Goal: Transaction & Acquisition: Purchase product/service

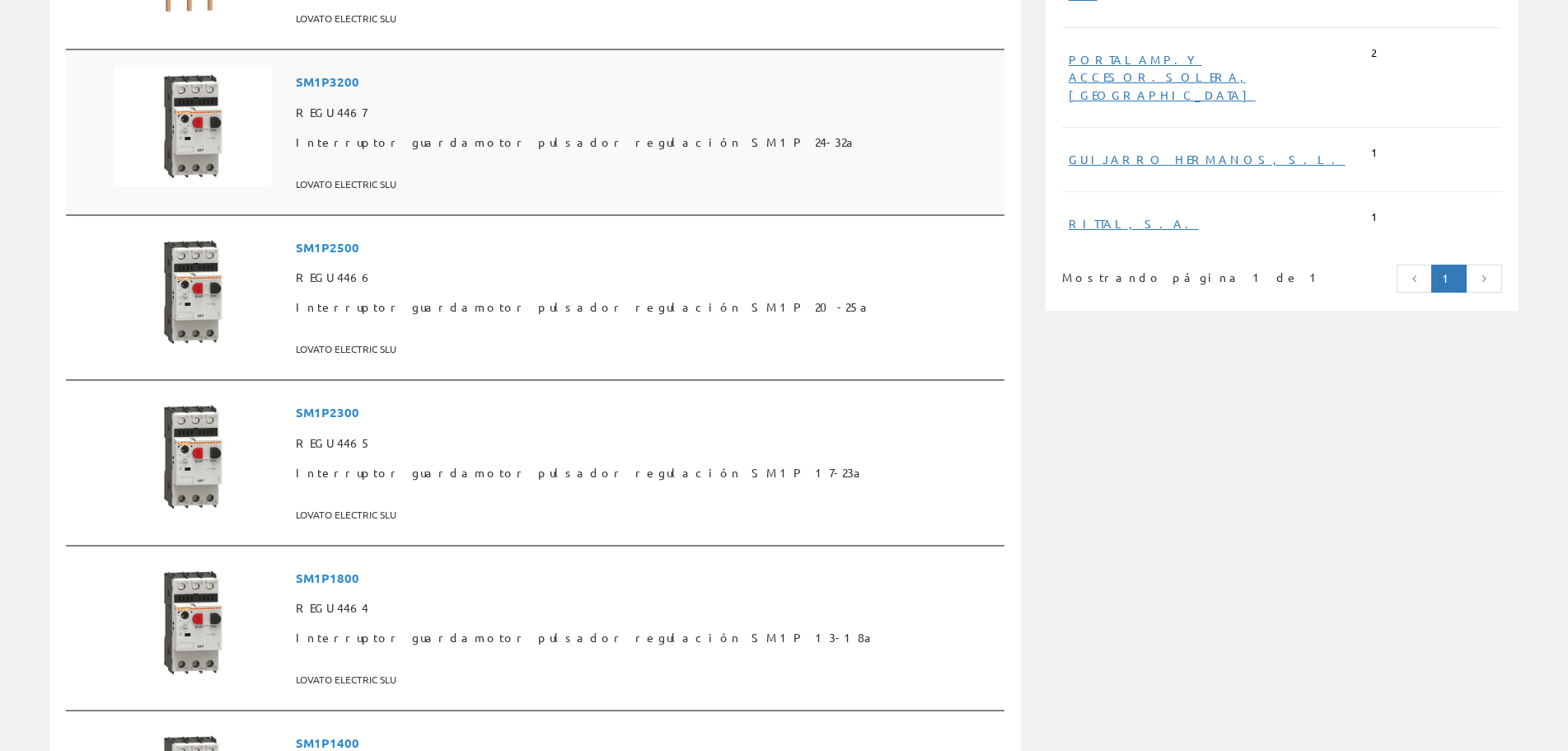
scroll to position [1157, 0]
click at [427, 73] on span "SM1P3200" at bounding box center [647, 80] width 702 height 30
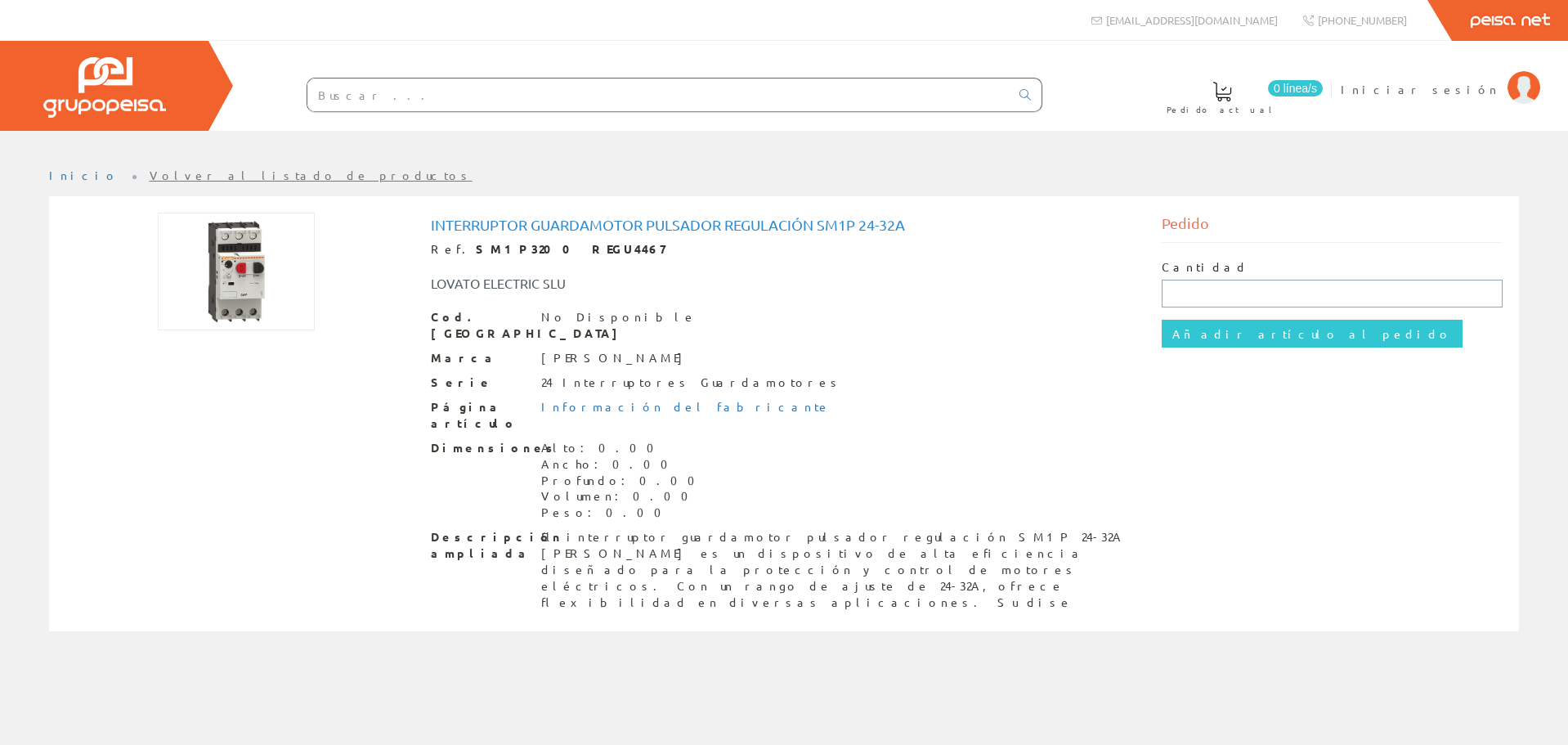
click at [1196, 289] on input "text" at bounding box center [1331, 293] width 341 height 28
click at [1193, 245] on div "Cantidad Añadir artículo al pedido" at bounding box center [1331, 304] width 341 height 121
click at [241, 272] on img at bounding box center [237, 271] width 157 height 118
